Goal: Find contact information: Find contact information

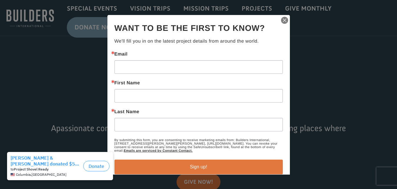
click at [283, 21] on img "button" at bounding box center [284, 20] width 8 height 8
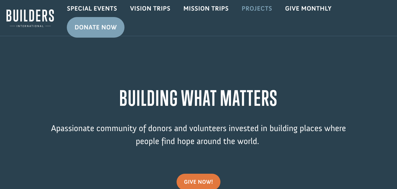
click at [263, 9] on link "Projects" at bounding box center [257, 8] width 44 height 17
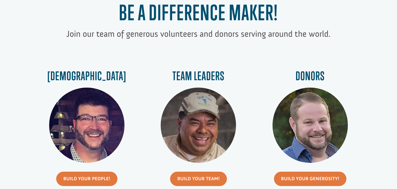
scroll to position [270, 0]
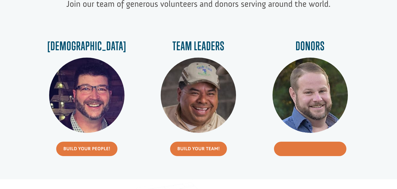
click at [296, 152] on link "Build Your Generosity!" at bounding box center [310, 149] width 72 height 14
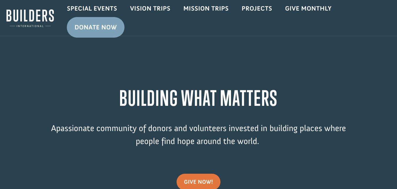
click at [29, 14] on img at bounding box center [29, 18] width 47 height 18
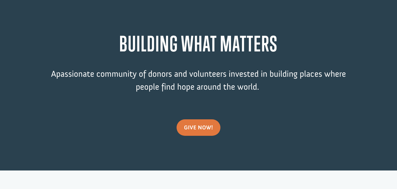
scroll to position [90, 0]
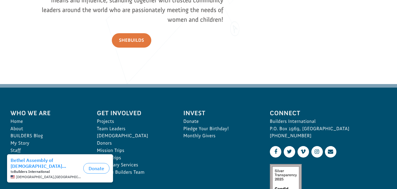
scroll to position [904, 0]
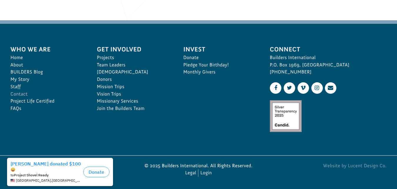
click at [20, 95] on link "Contact" at bounding box center [48, 94] width 74 height 7
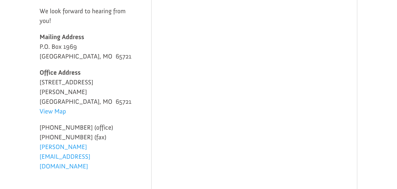
scroll to position [150, 0]
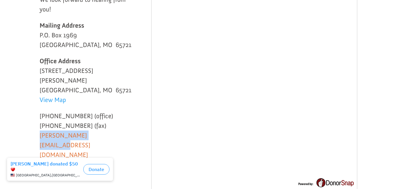
drag, startPoint x: 112, startPoint y: 130, endPoint x: 41, endPoint y: 129, distance: 71.2
click at [41, 129] on p "[PHONE_NUMBER] (office) [PHONE_NUMBER] (fax) [PERSON_NAME][EMAIL_ADDRESS][DOMAI…" at bounding box center [87, 135] width 94 height 49
